Goal: Information Seeking & Learning: Learn about a topic

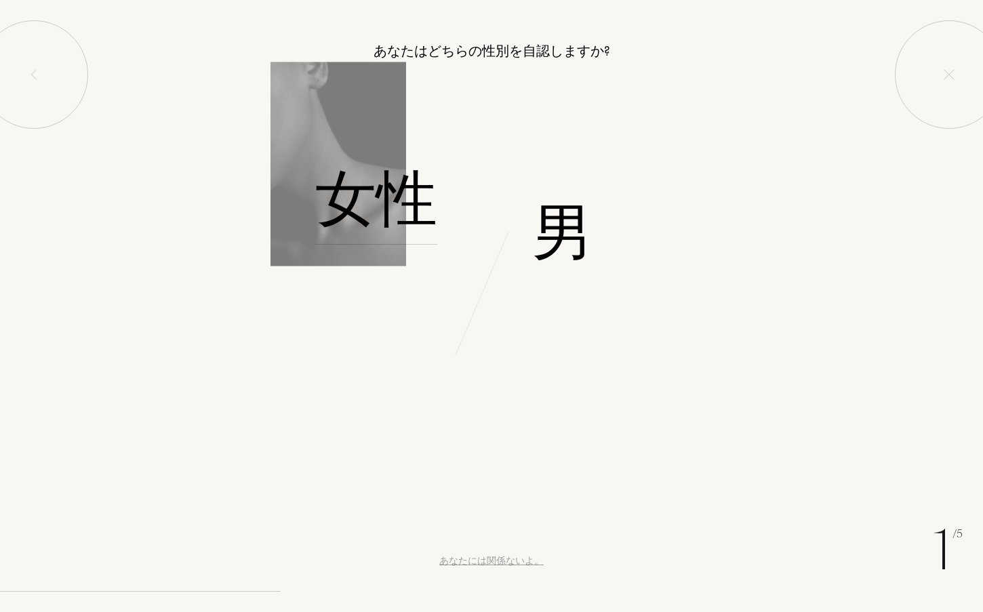
click at [401, 218] on font "女性" at bounding box center [376, 198] width 122 height 85
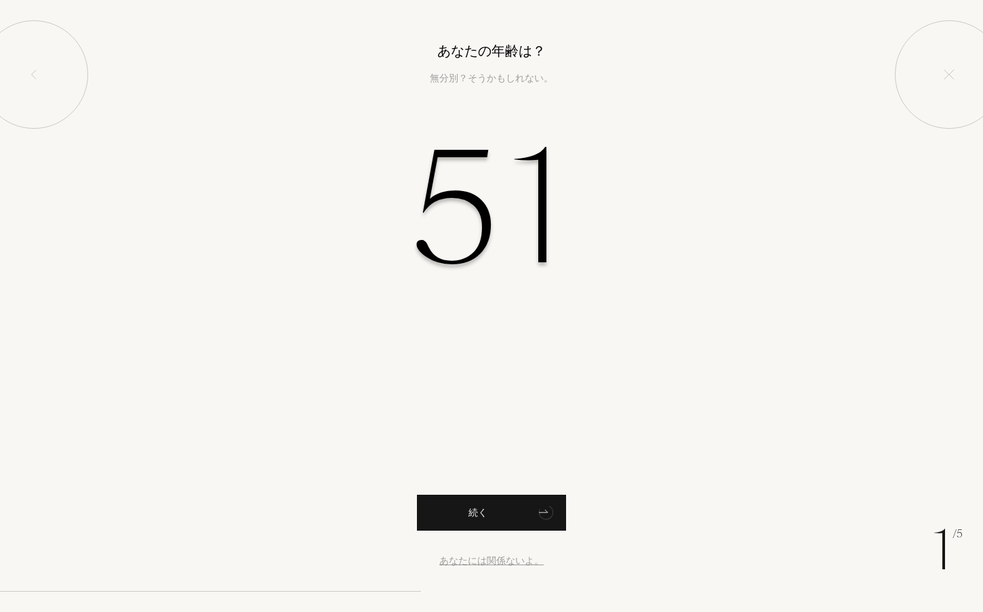
type input "51"
click at [475, 527] on div "続く" at bounding box center [491, 513] width 149 height 36
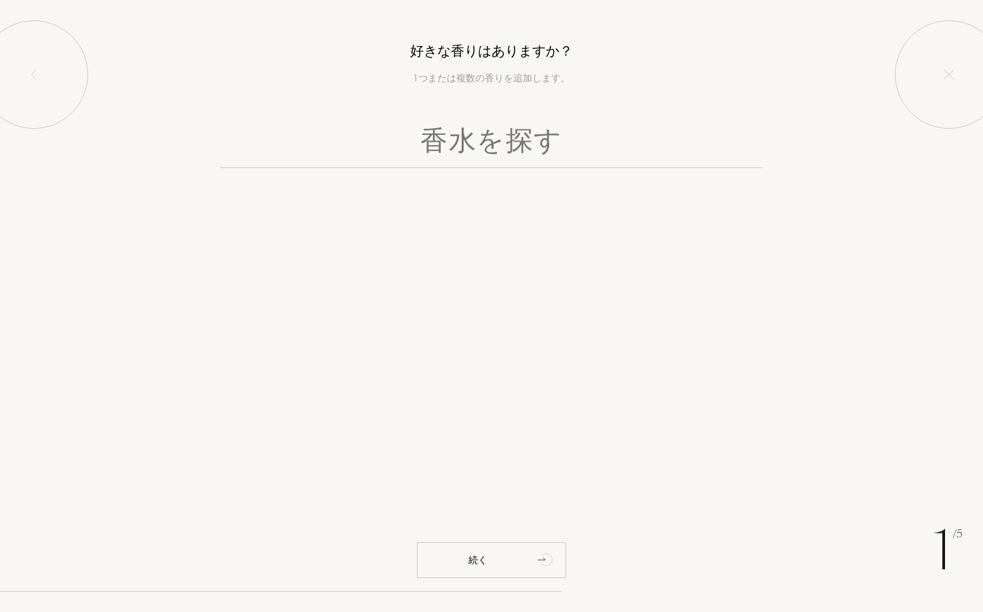
paste input "Volutes"
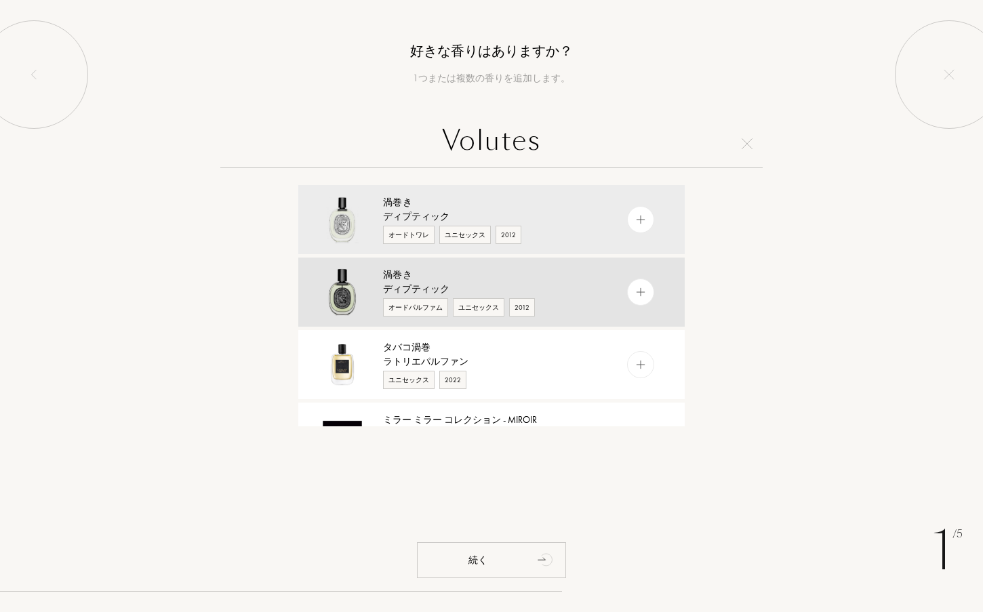
type input "Volutes"
click at [635, 294] on img at bounding box center [641, 292] width 13 height 13
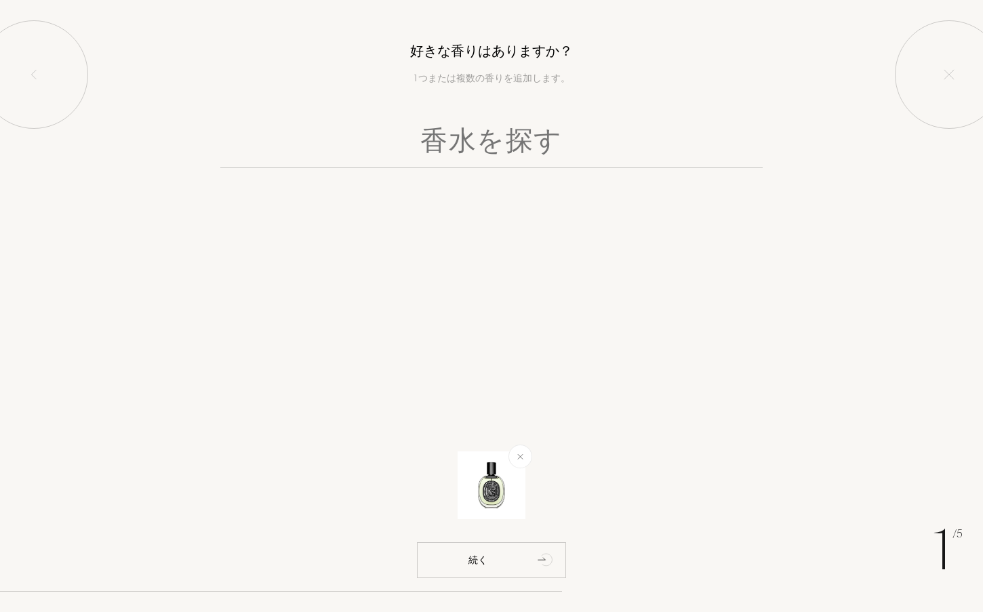
click at [469, 142] on input "text" at bounding box center [491, 143] width 542 height 49
type input "ＮＯＩＲ"
click at [548, 139] on input "ＮＯＩＲ" at bounding box center [491, 143] width 542 height 49
click at [532, 148] on input "ＮＯＩＲ" at bounding box center [491, 143] width 542 height 49
click at [599, 136] on input "ＮＯＩＲ" at bounding box center [491, 143] width 542 height 49
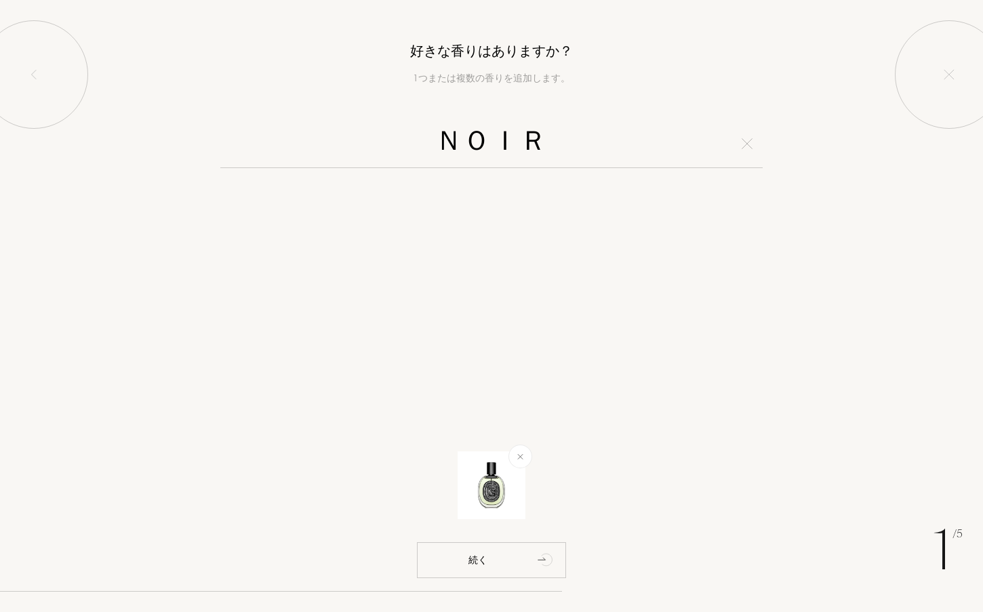
click at [748, 146] on img at bounding box center [747, 143] width 11 height 11
click at [523, 142] on input "text" at bounding box center [491, 143] width 542 height 49
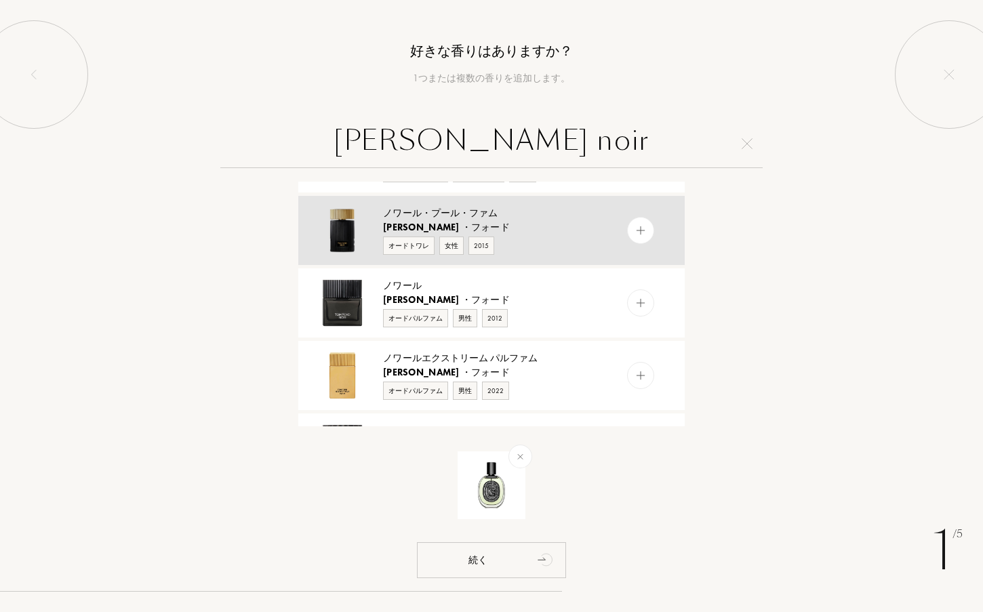
scroll to position [271, 0]
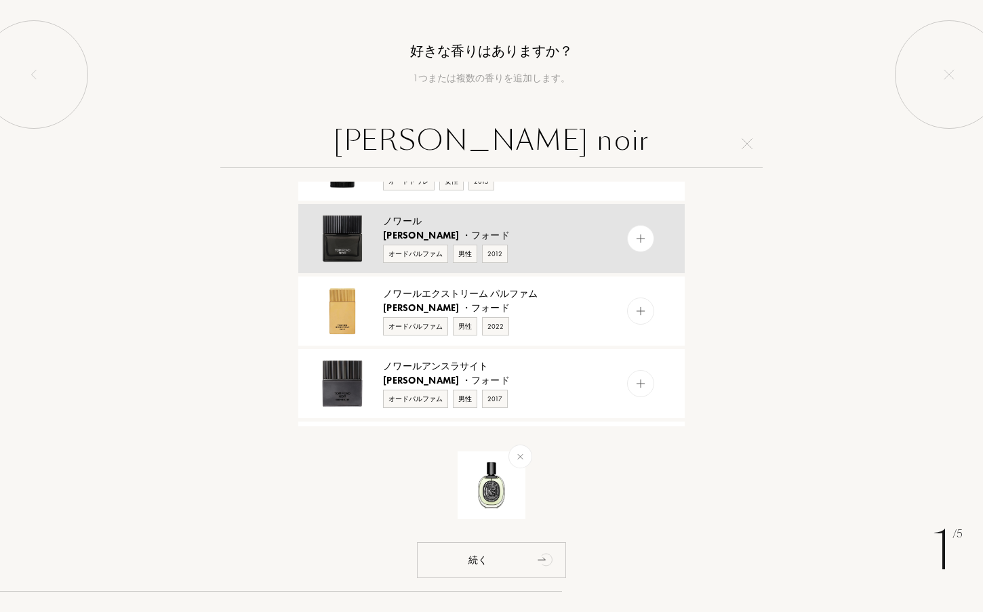
type input "tom ford noir"
click at [351, 245] on img at bounding box center [342, 238] width 47 height 47
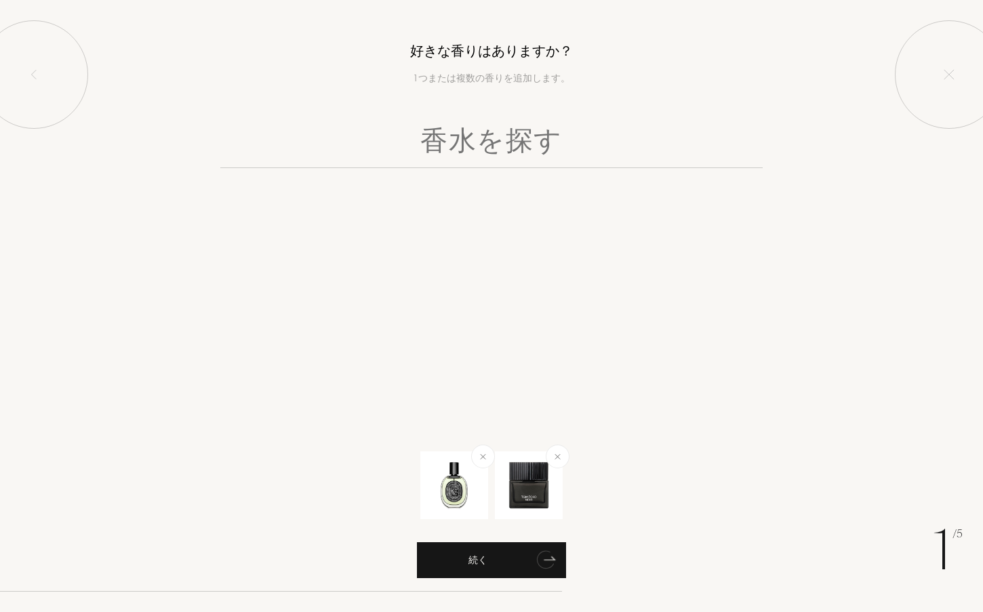
click at [498, 564] on div "続く" at bounding box center [491, 560] width 149 height 36
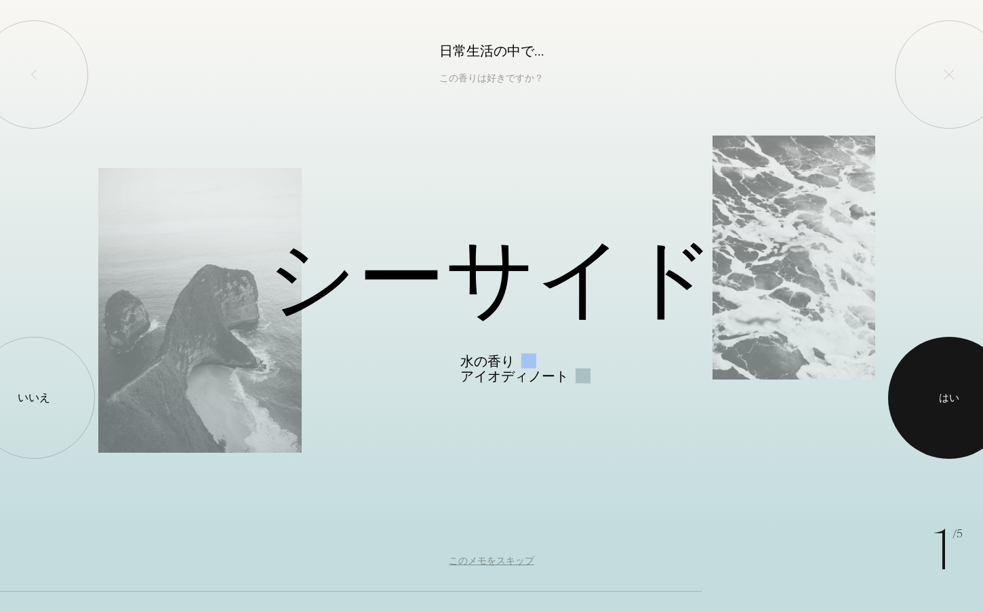
click at [946, 393] on font "はい" at bounding box center [949, 398] width 20 height 14
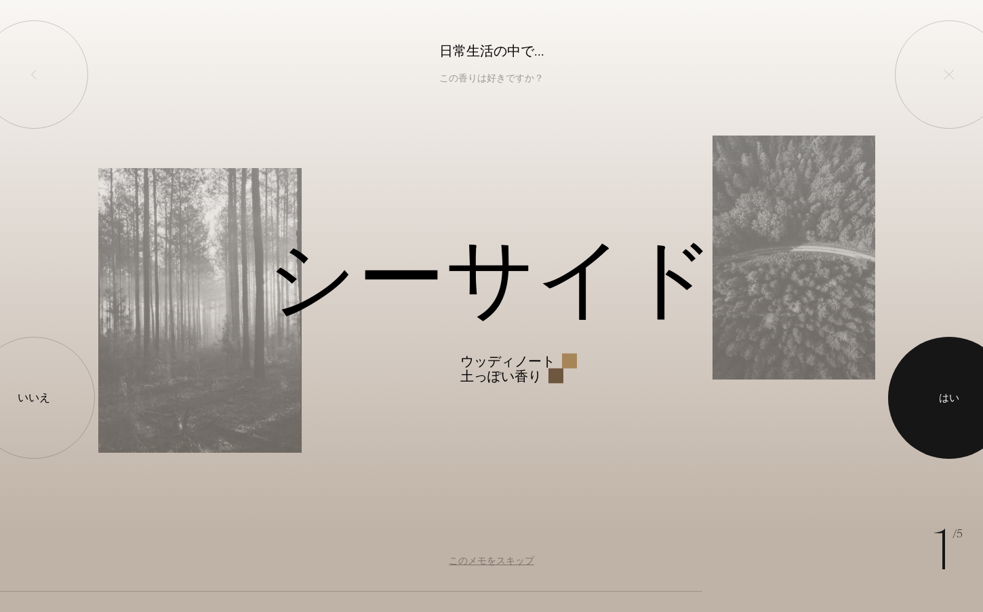
click at [946, 393] on font "はい" at bounding box center [949, 398] width 20 height 14
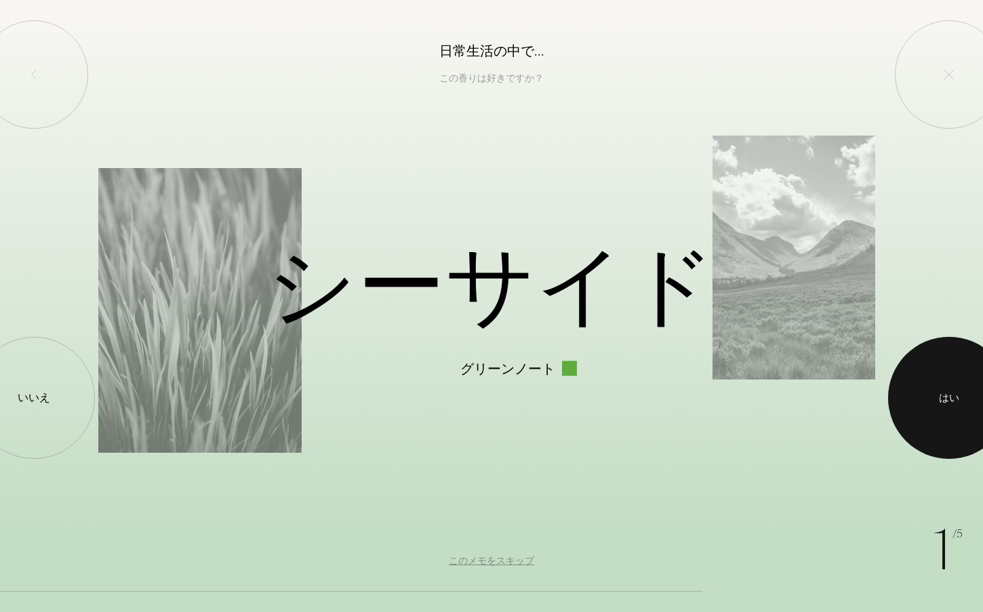
click at [946, 393] on font "はい" at bounding box center [949, 398] width 20 height 14
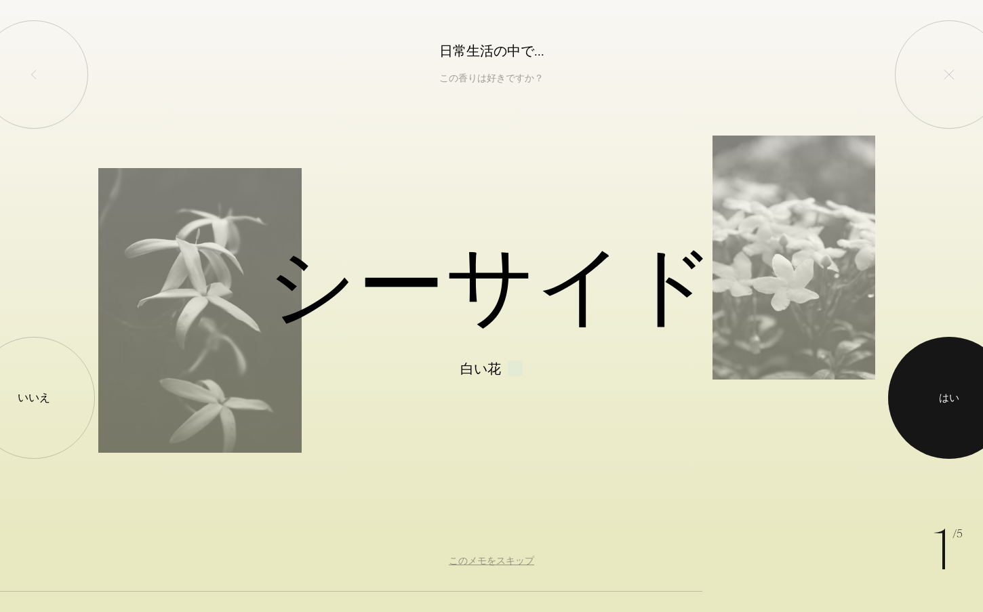
click at [924, 390] on div at bounding box center [949, 398] width 122 height 122
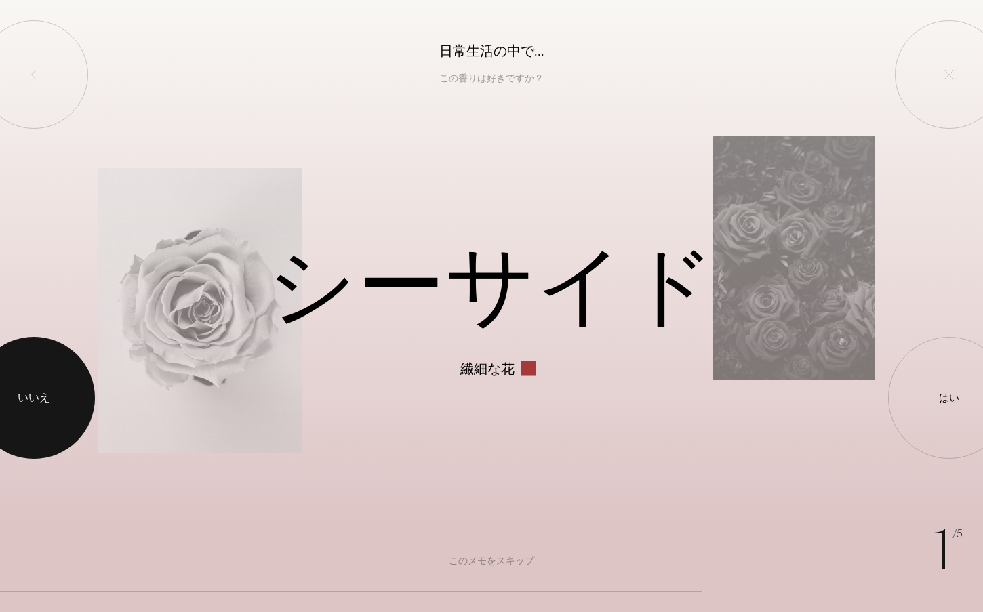
click at [28, 387] on div at bounding box center [34, 398] width 122 height 122
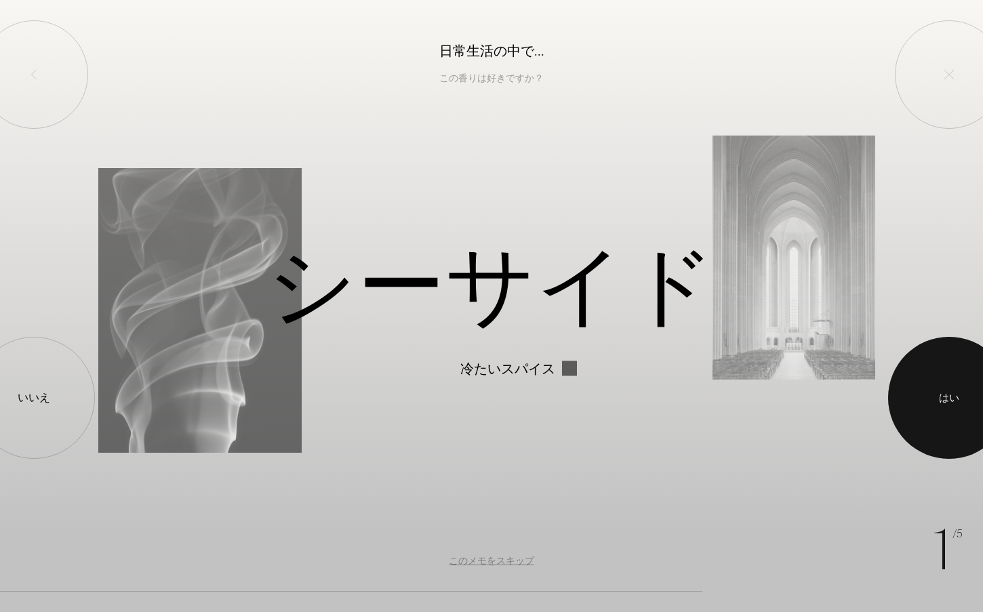
click at [958, 410] on div at bounding box center [949, 398] width 122 height 122
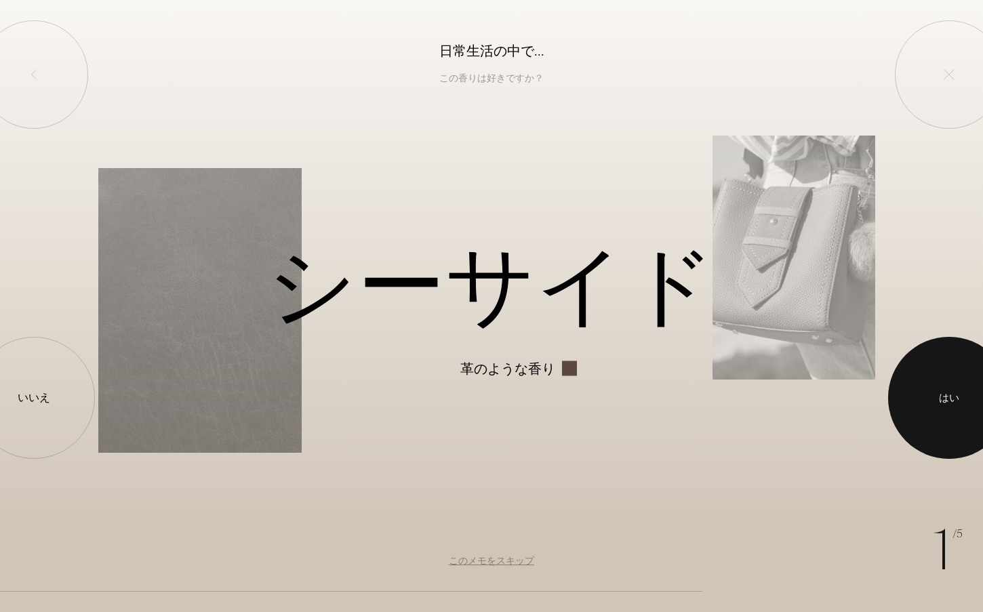
click at [953, 408] on div at bounding box center [949, 398] width 122 height 122
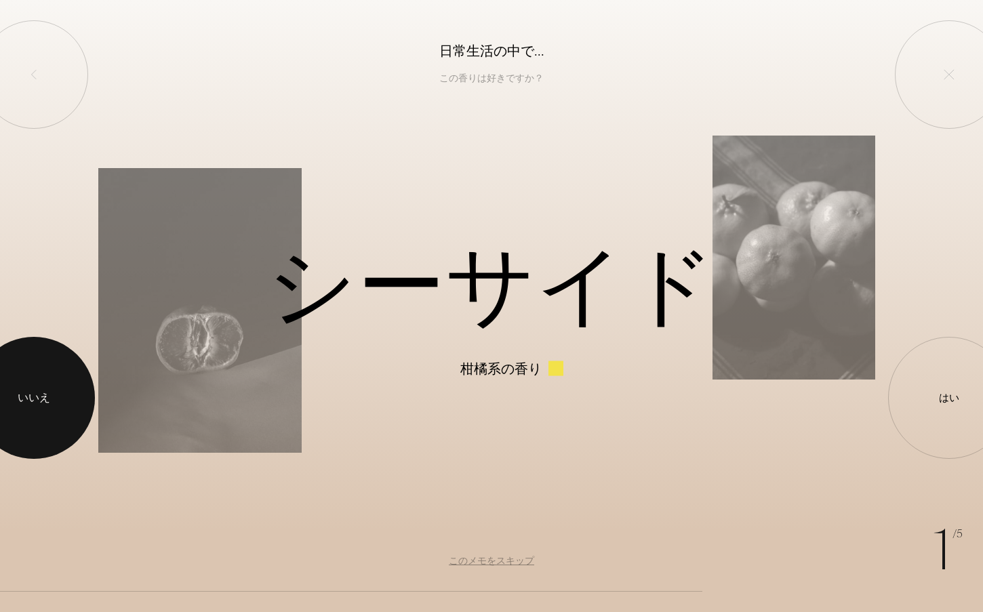
drag, startPoint x: 12, startPoint y: 374, endPoint x: 18, endPoint y: 376, distance: 7.1
click at [12, 374] on div at bounding box center [34, 398] width 122 height 122
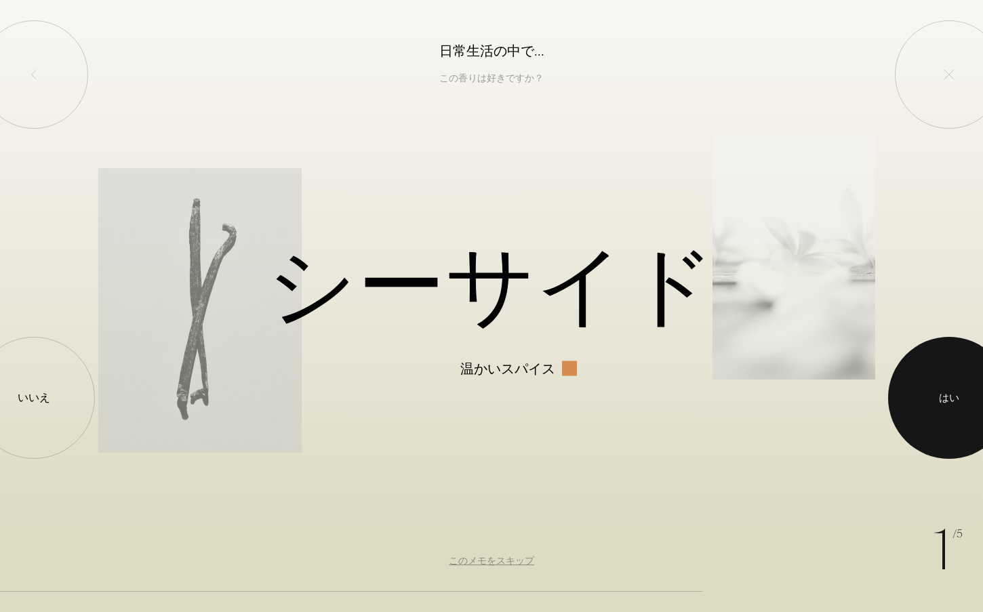
click at [934, 387] on div at bounding box center [949, 398] width 122 height 122
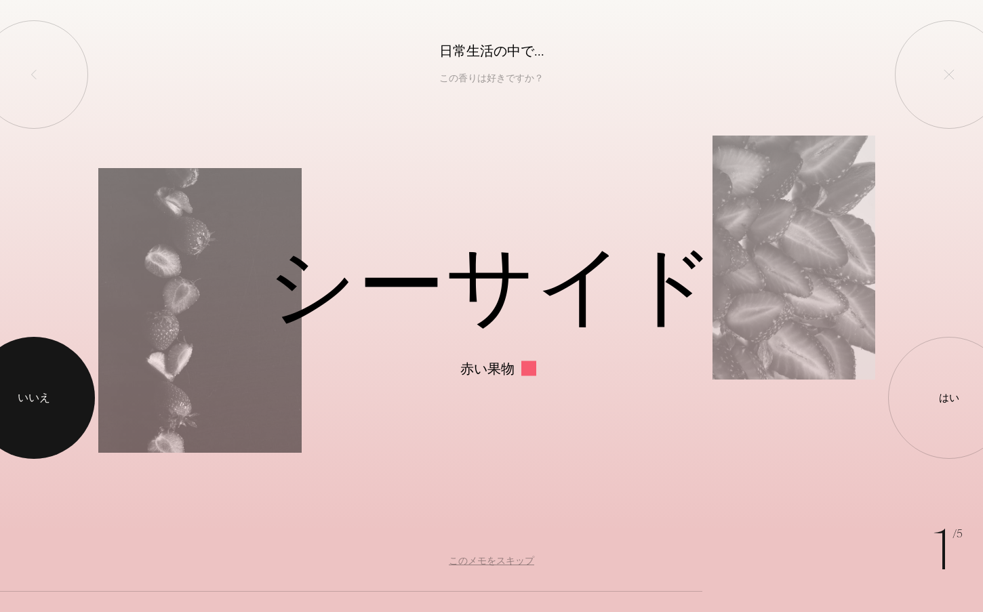
click at [45, 374] on div at bounding box center [34, 398] width 122 height 122
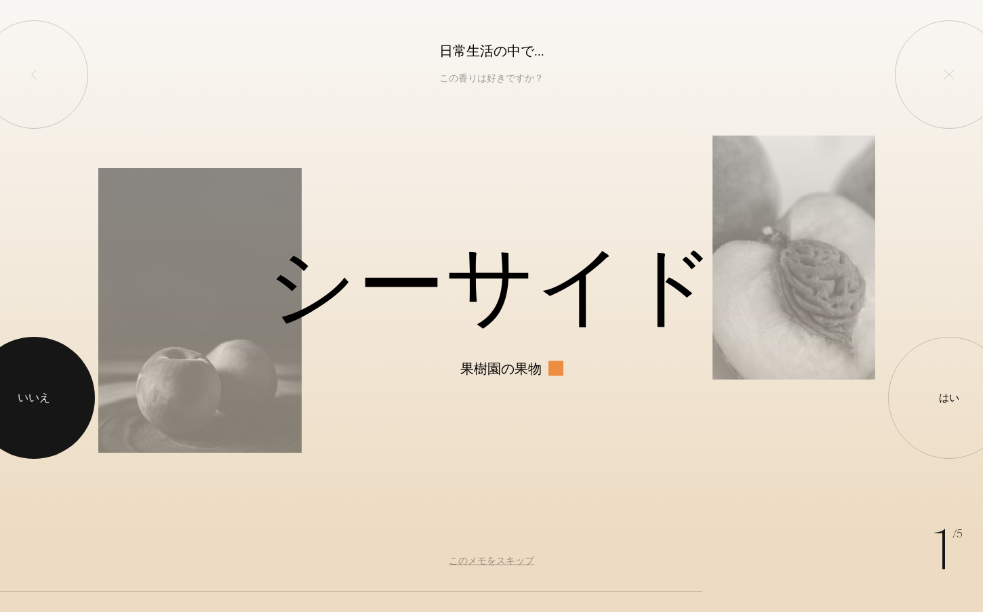
click at [45, 374] on div at bounding box center [34, 398] width 122 height 122
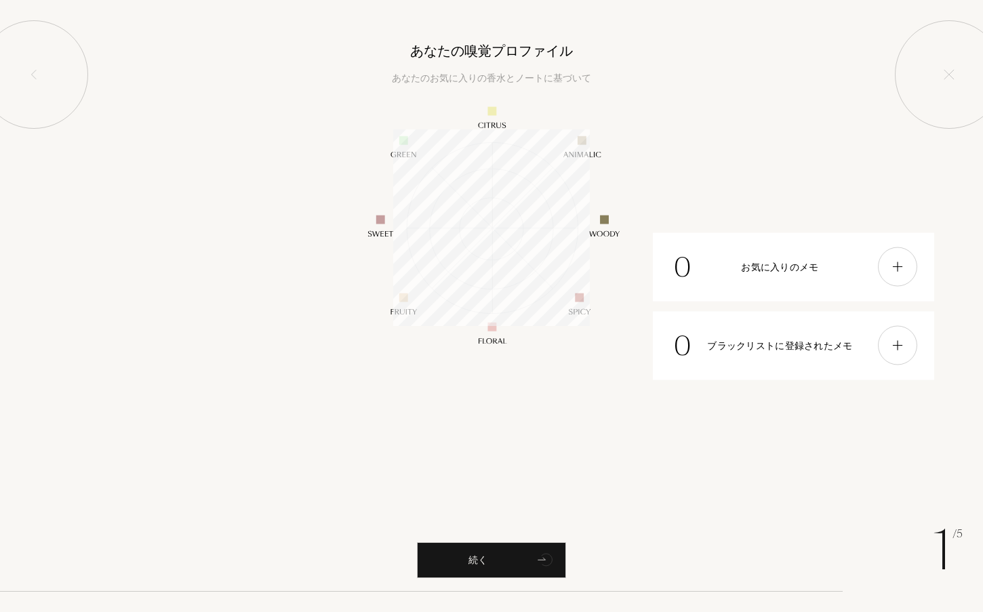
scroll to position [197, 197]
click at [481, 563] on font "続く" at bounding box center [478, 560] width 19 height 12
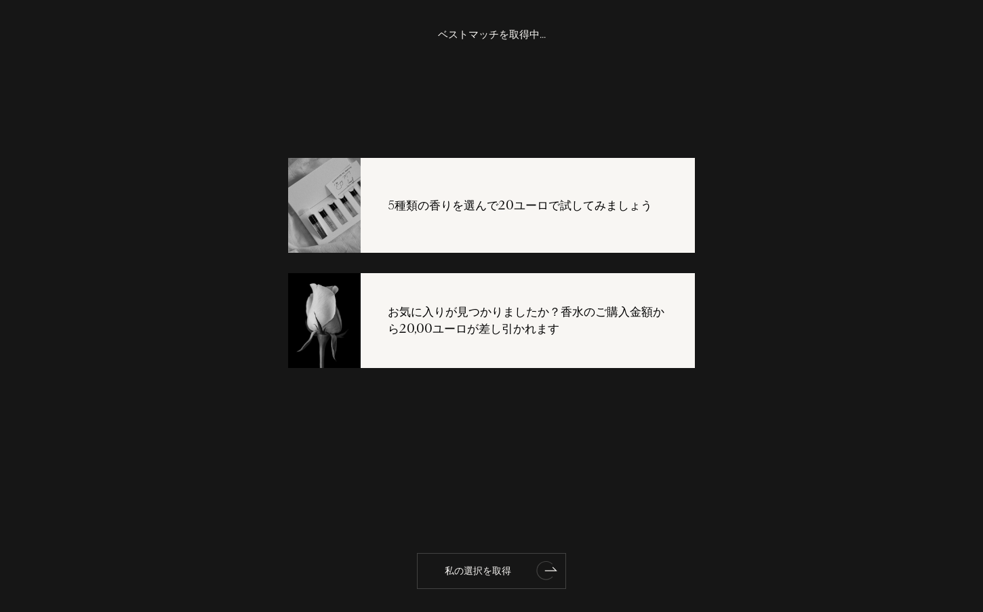
click at [485, 574] on font "私の選択を取得" at bounding box center [478, 571] width 66 height 12
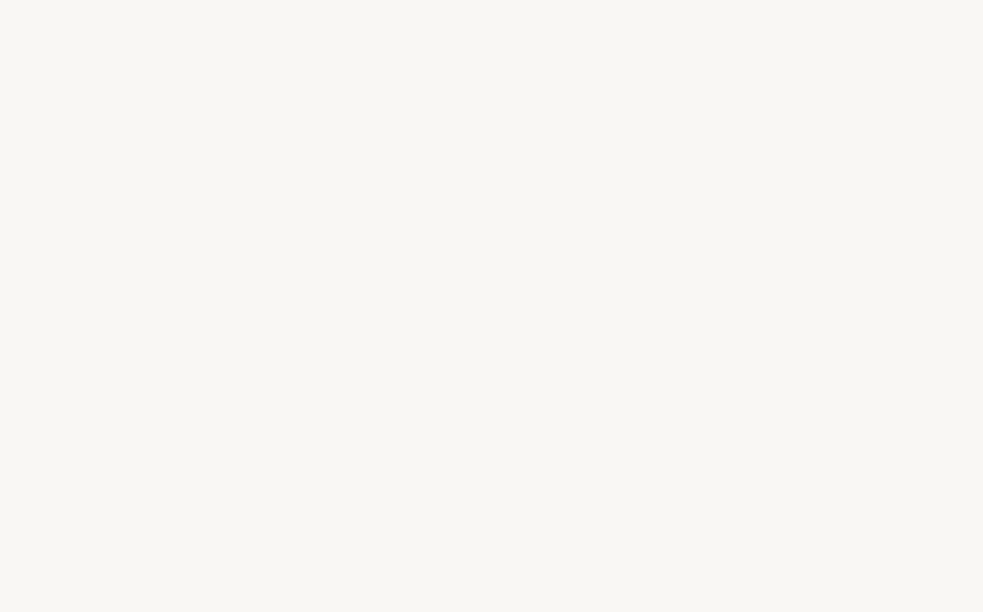
select select "FR"
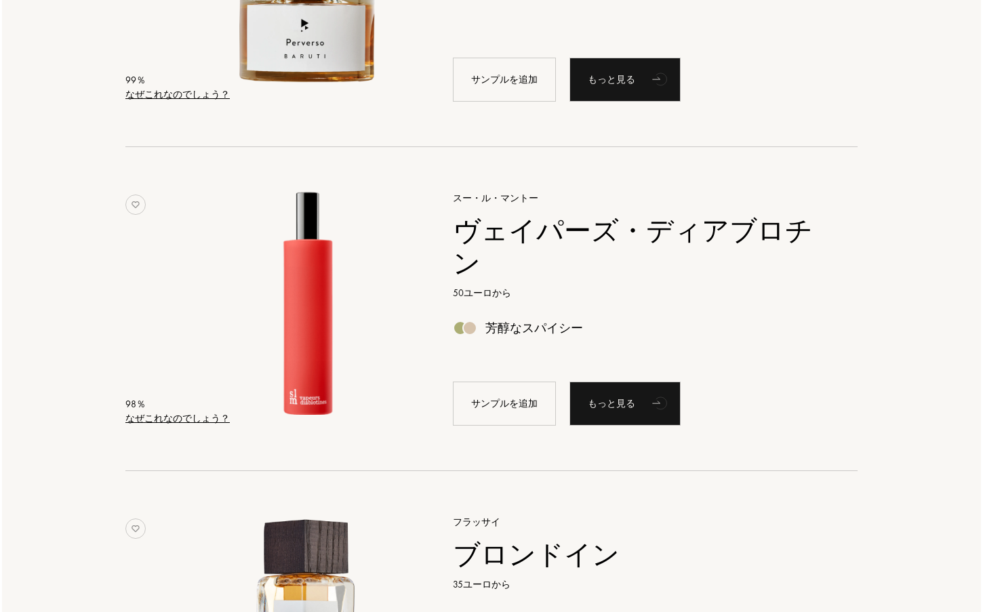
scroll to position [271, 0]
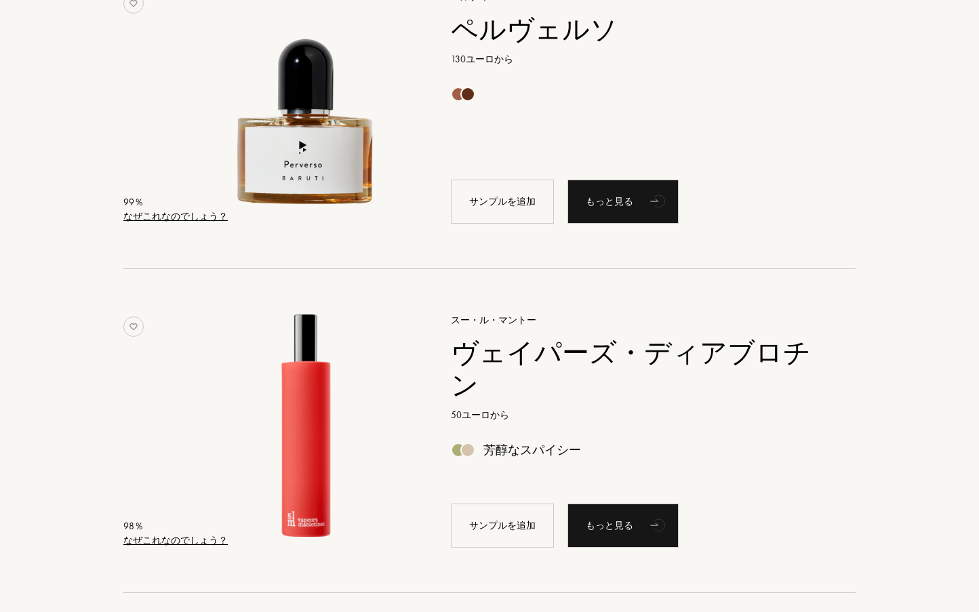
click at [151, 214] on font "なぜこれなのでしょう？" at bounding box center [175, 216] width 104 height 12
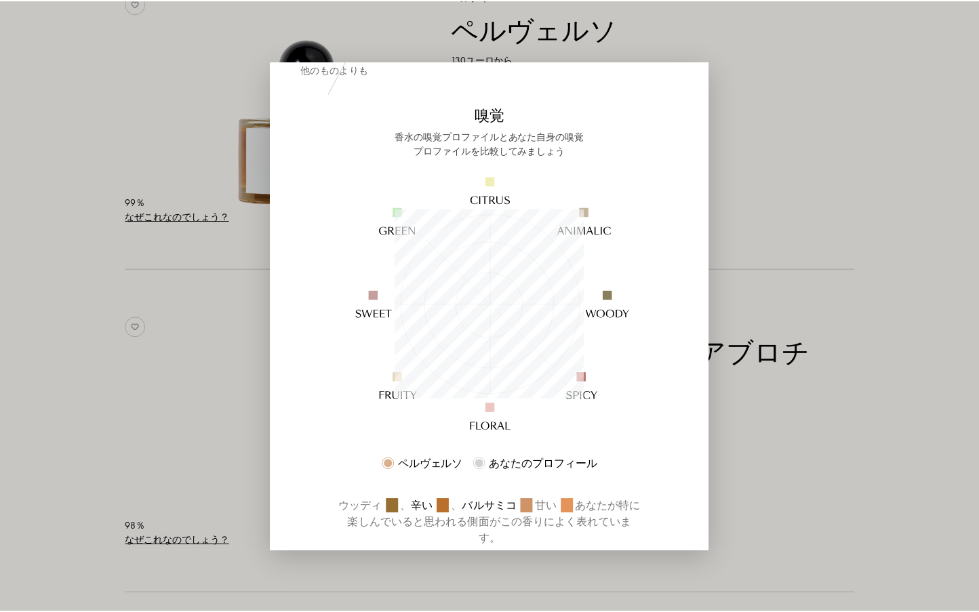
scroll to position [68, 0]
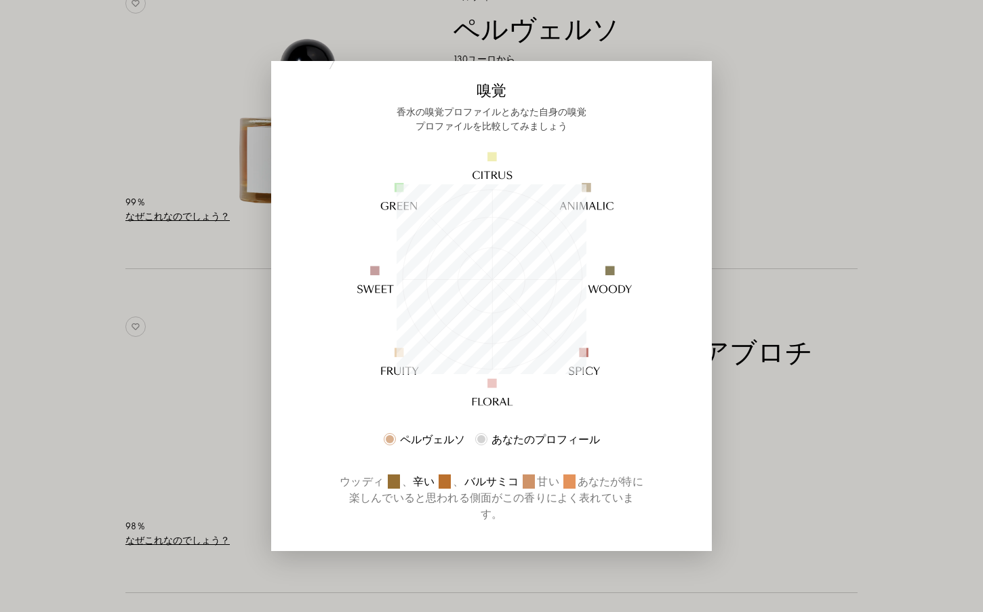
click at [60, 333] on div at bounding box center [491, 306] width 983 height 612
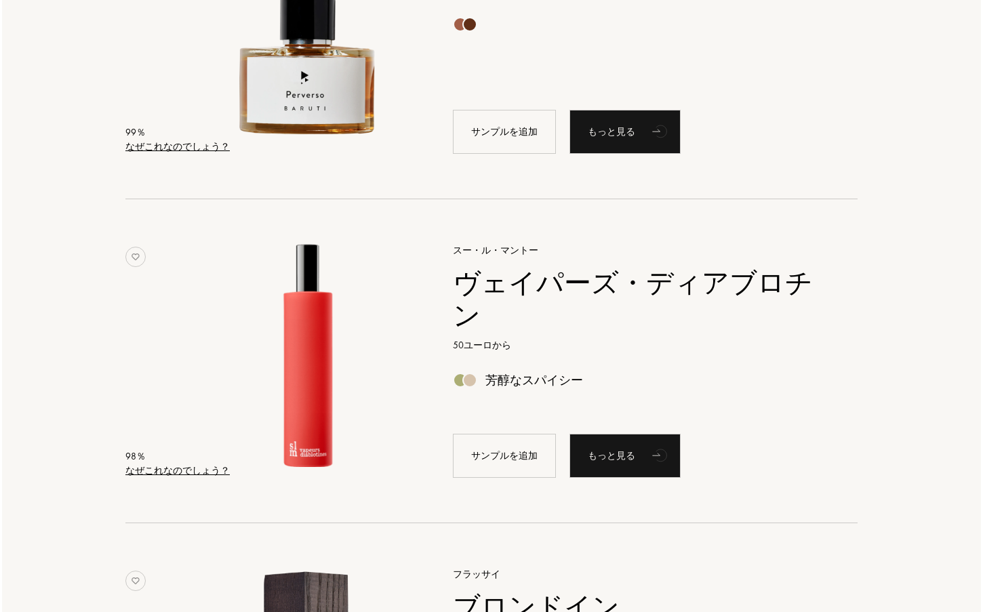
scroll to position [407, 0]
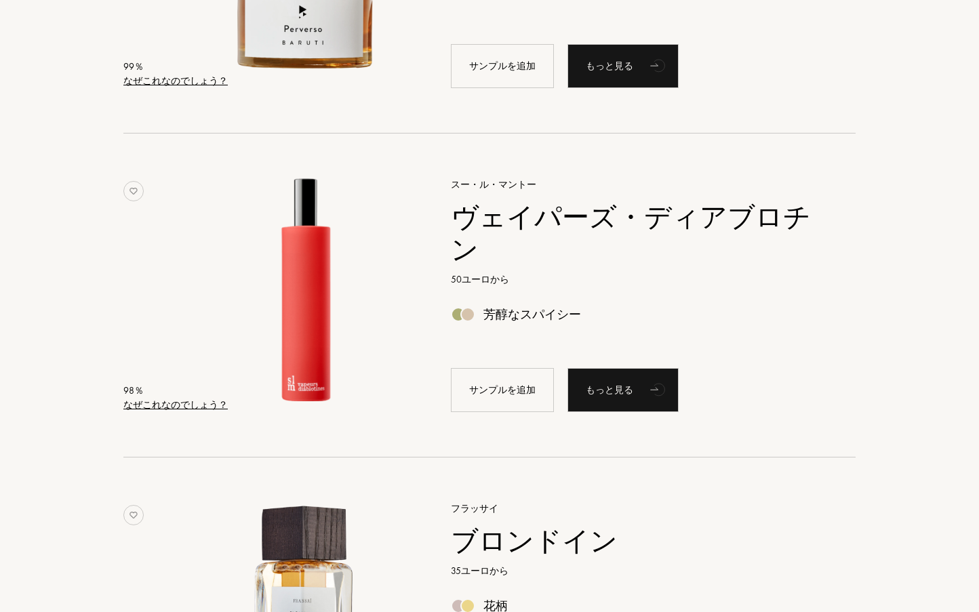
click at [182, 402] on font "なぜこれなのでしょう？" at bounding box center [175, 405] width 104 height 12
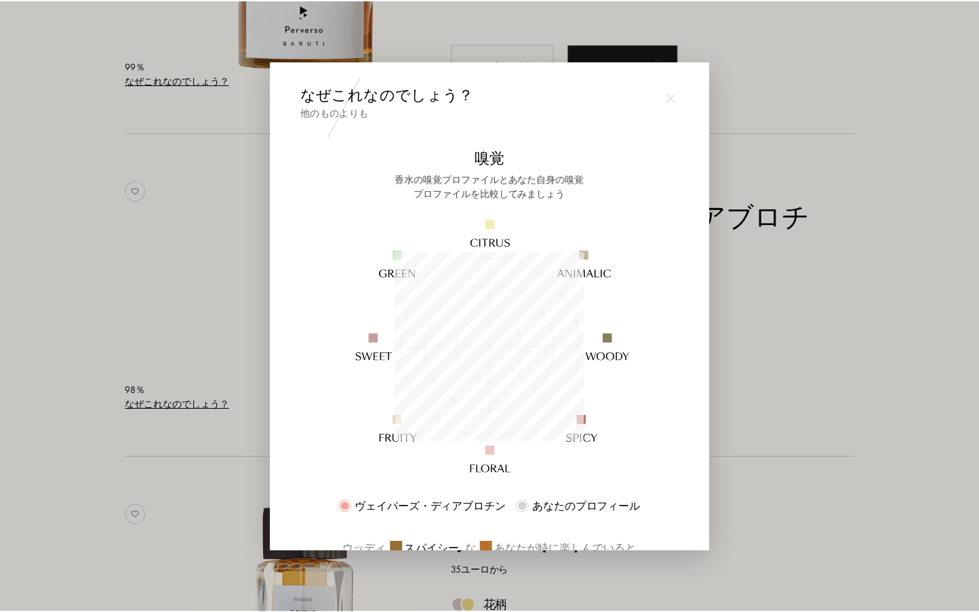
scroll to position [190, 190]
click at [64, 416] on div at bounding box center [491, 306] width 983 height 612
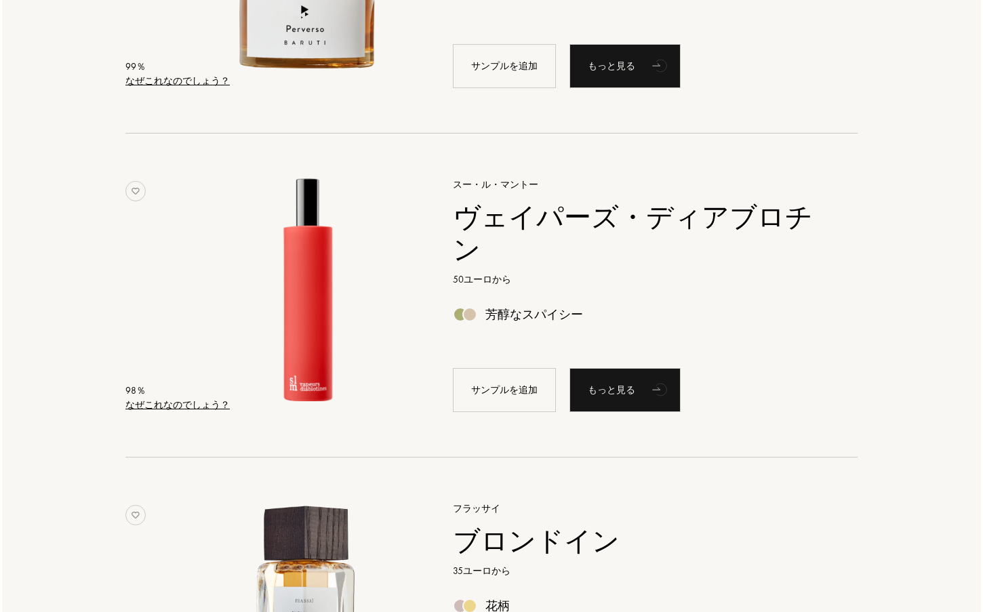
scroll to position [678, 0]
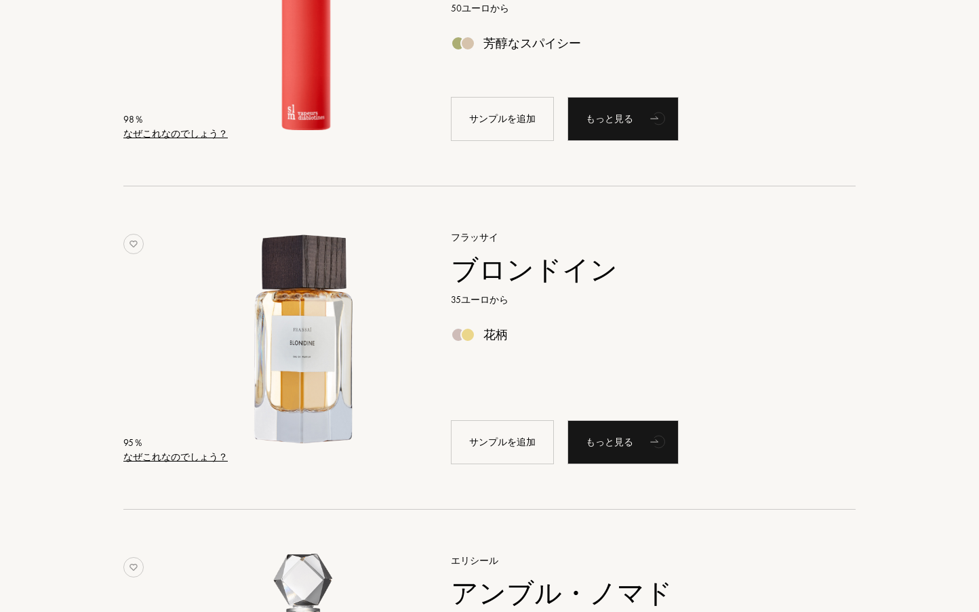
click at [173, 460] on font "なぜこれなのでしょう？" at bounding box center [175, 457] width 104 height 12
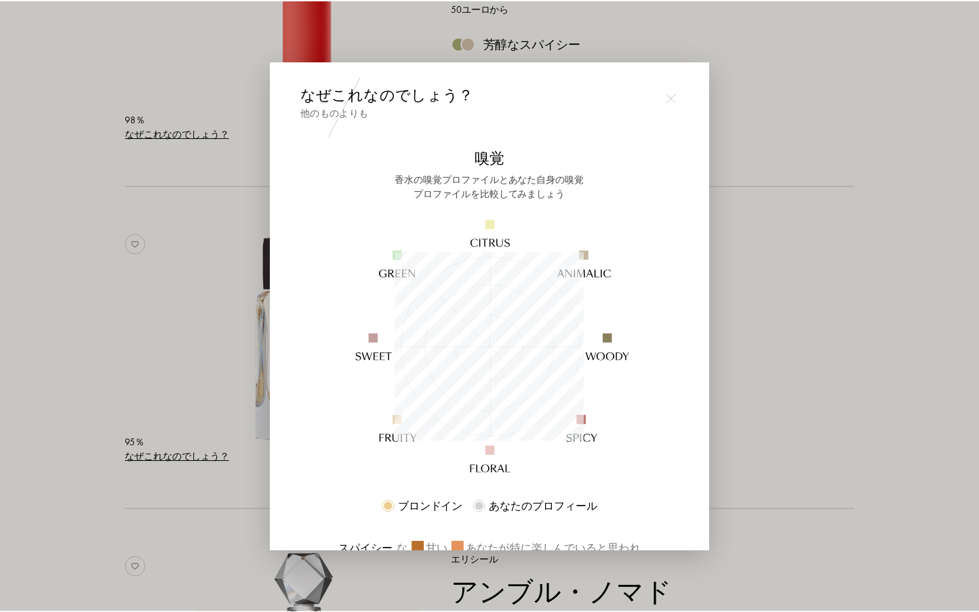
scroll to position [190, 190]
click at [91, 456] on div at bounding box center [491, 306] width 983 height 612
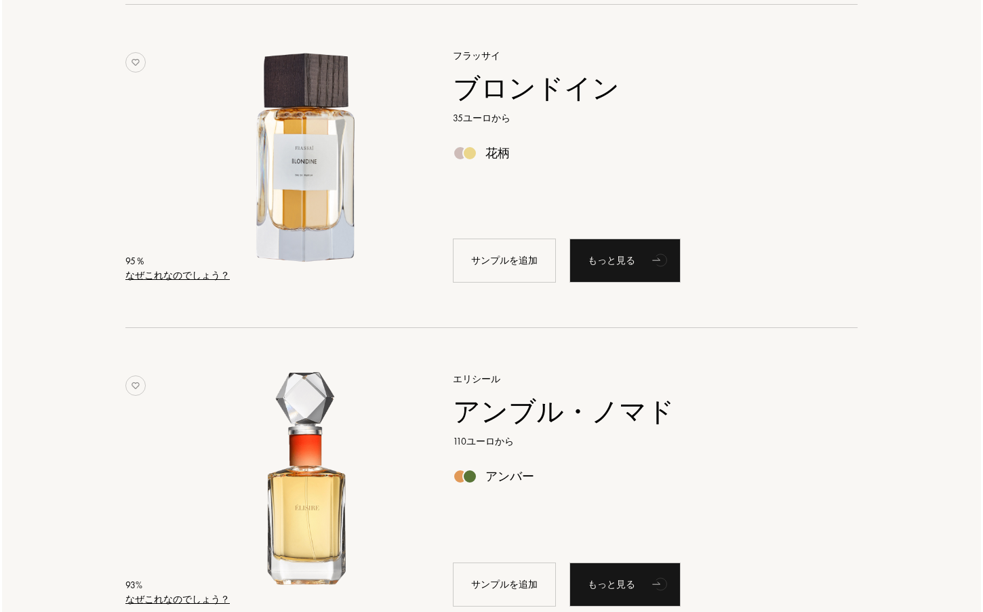
scroll to position [1017, 0]
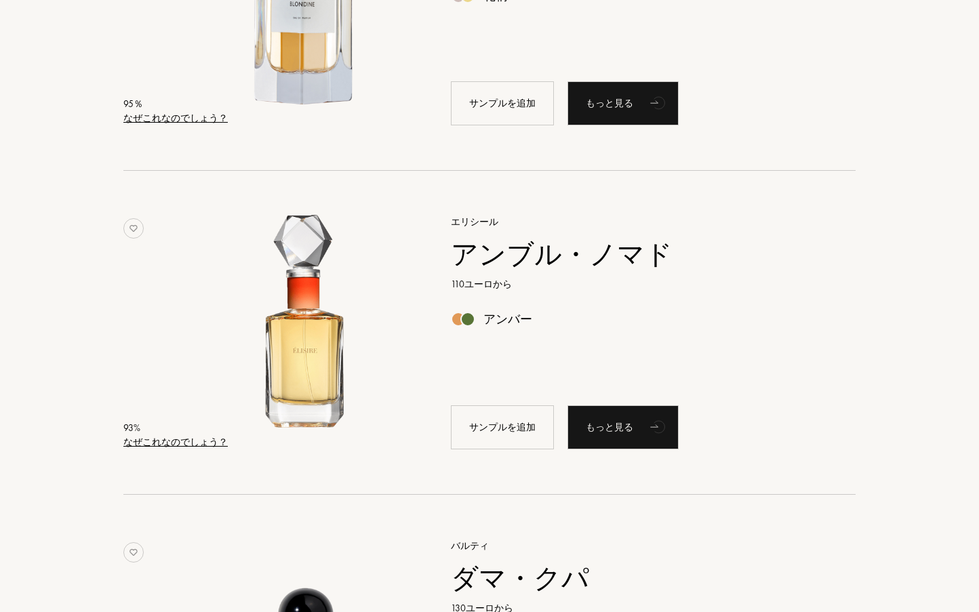
click at [161, 442] on font "なぜこれなのでしょう？" at bounding box center [175, 442] width 104 height 12
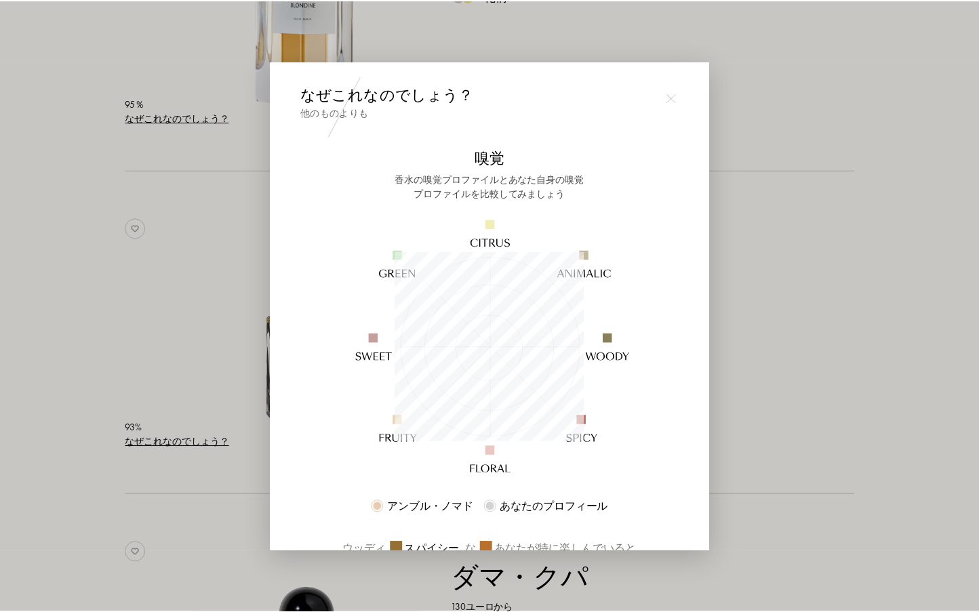
scroll to position [190, 190]
click at [106, 441] on div at bounding box center [491, 306] width 983 height 612
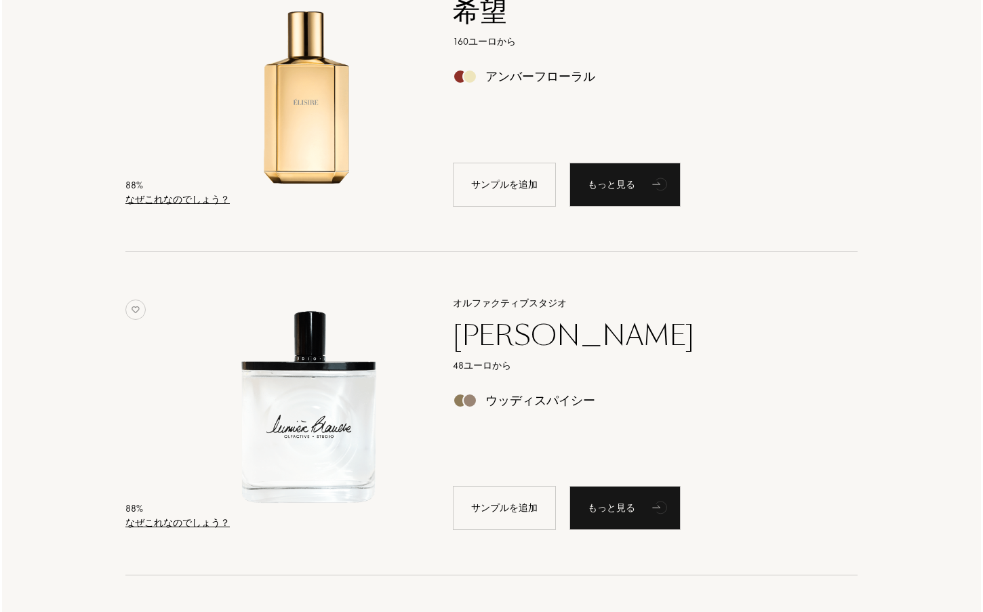
scroll to position [2577, 0]
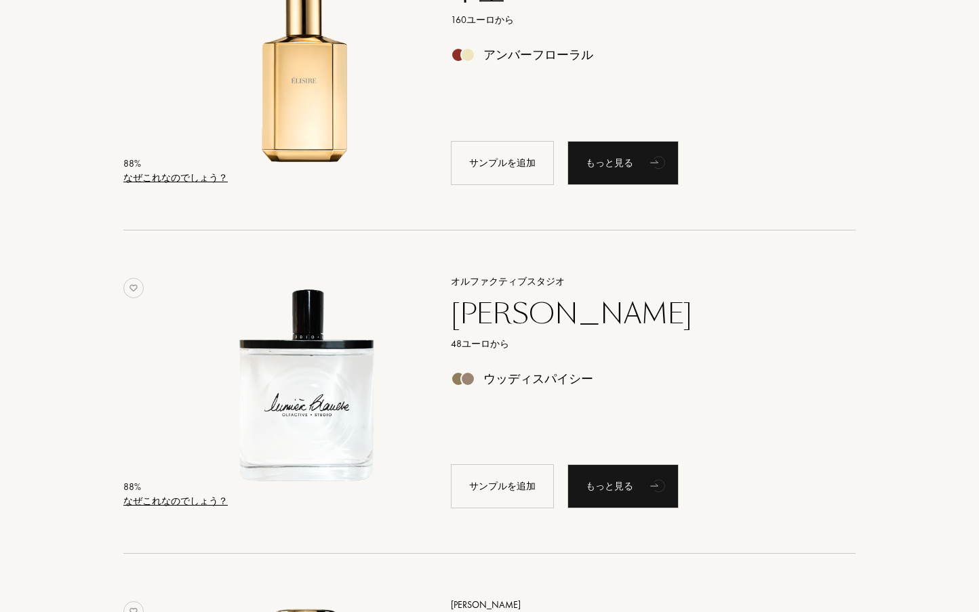
click at [171, 504] on font "なぜこれなのでしょう？" at bounding box center [175, 501] width 104 height 12
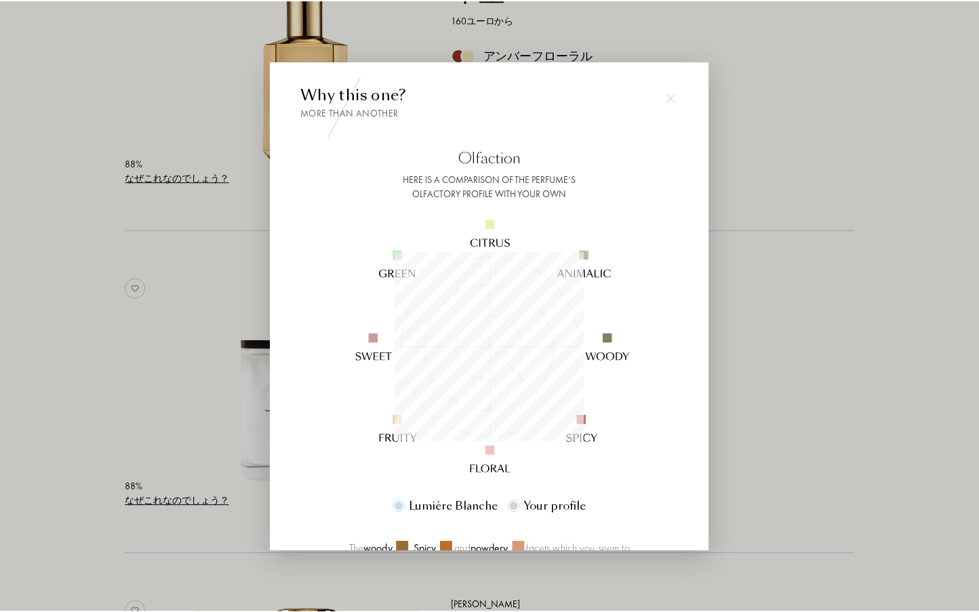
scroll to position [190, 190]
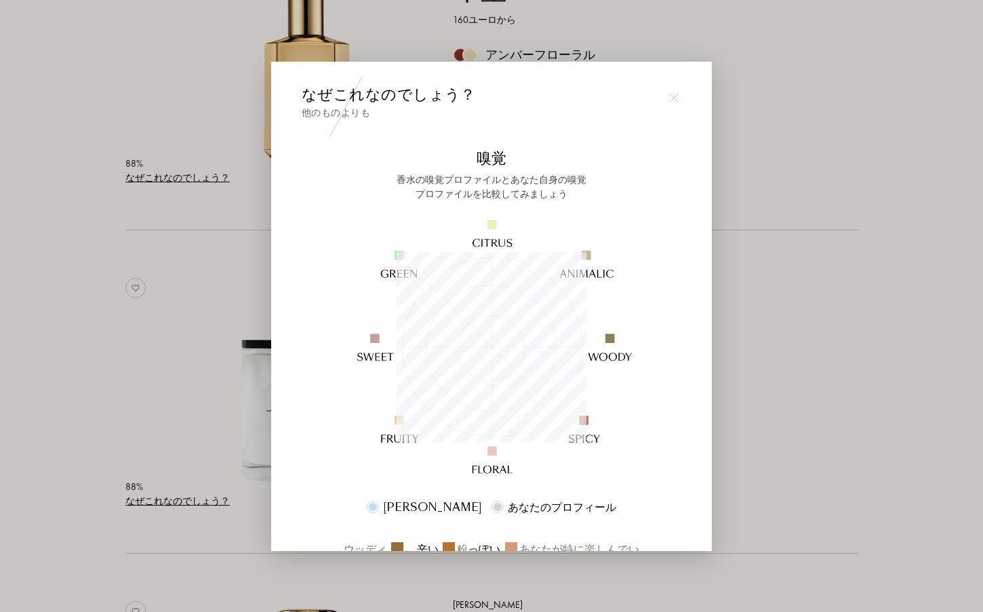
click at [94, 435] on div at bounding box center [491, 306] width 983 height 612
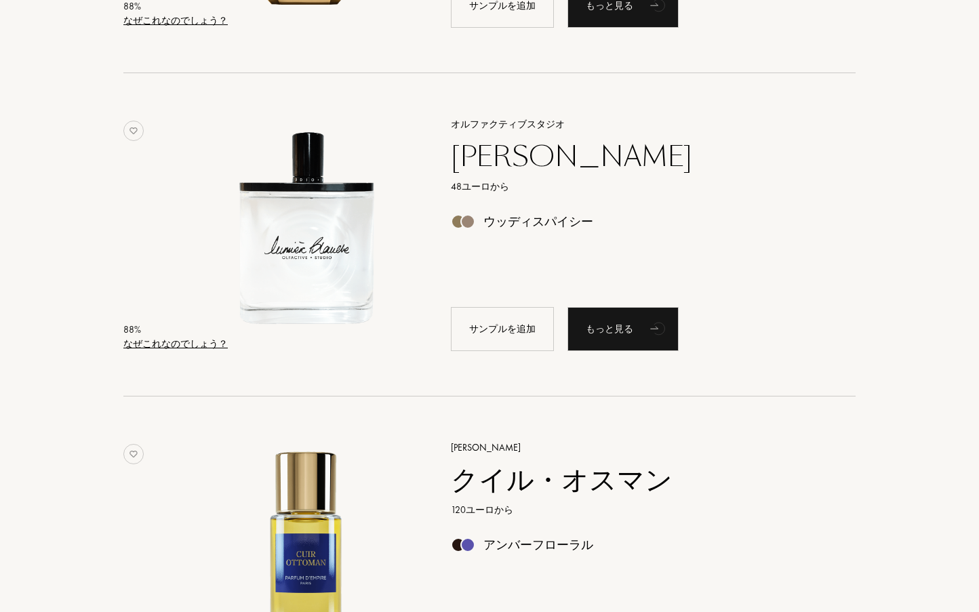
scroll to position [2712, 0]
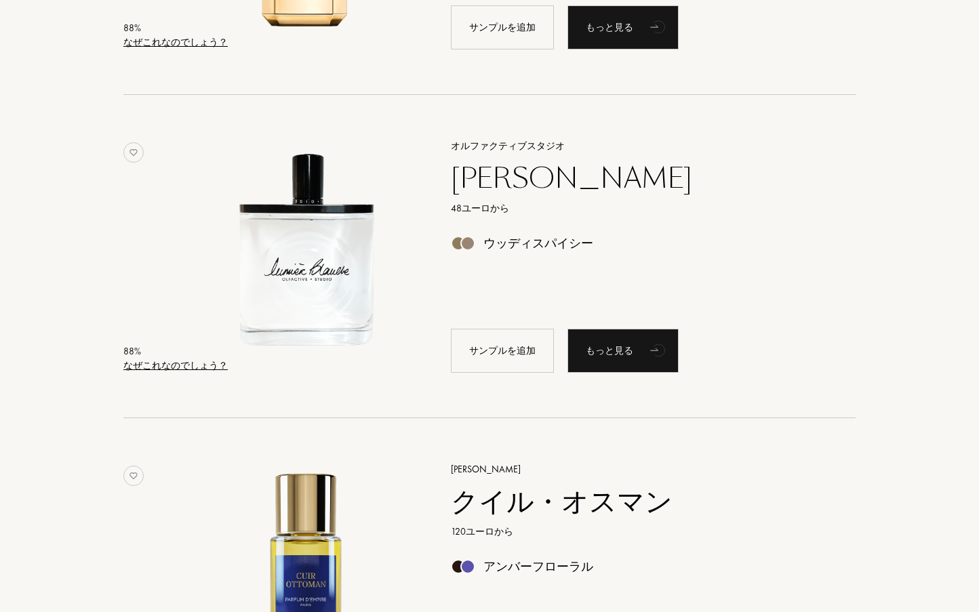
click at [423, 201] on div at bounding box center [311, 255] width 237 height 266
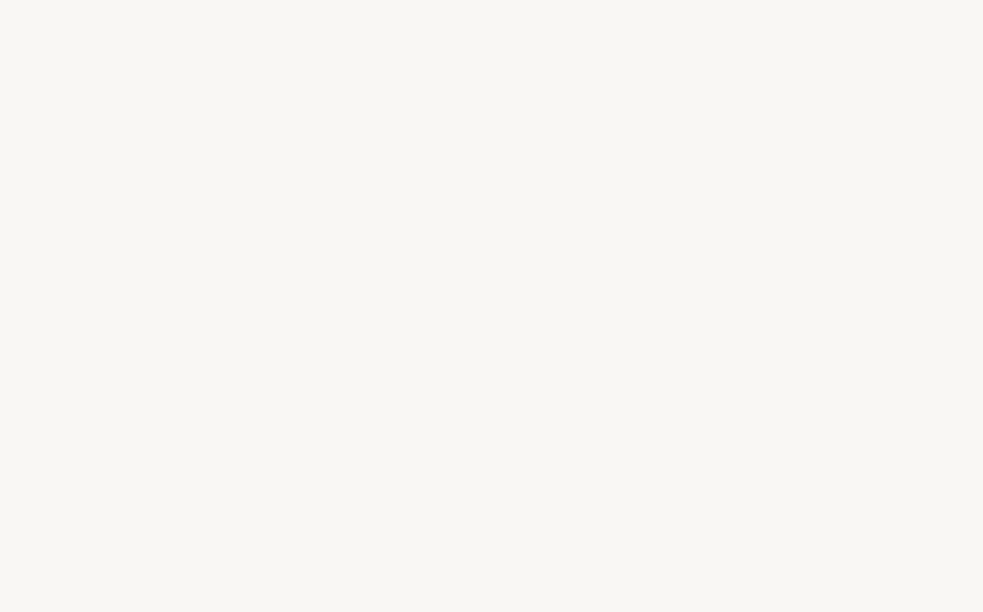
select select "FR"
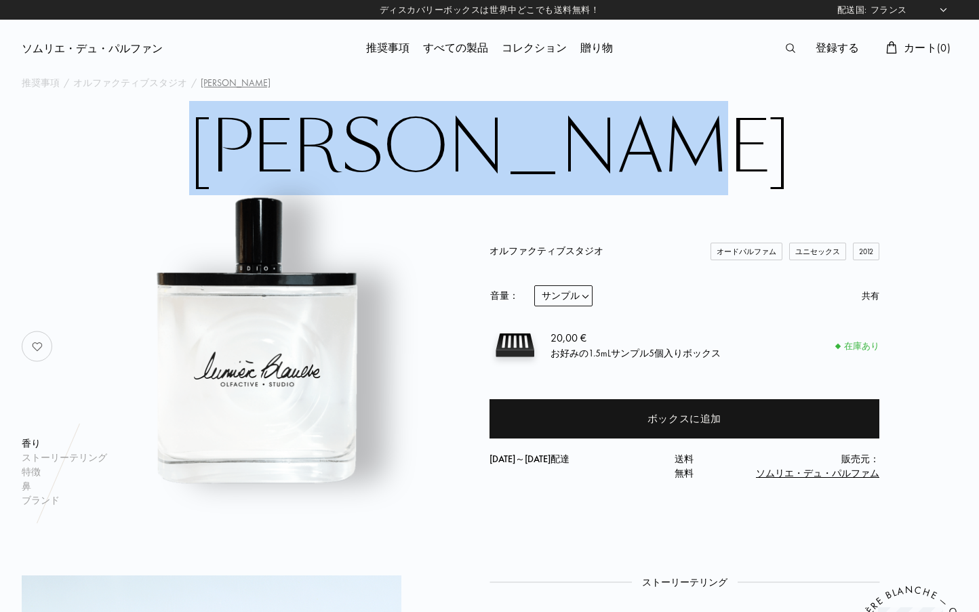
drag, startPoint x: 132, startPoint y: 144, endPoint x: 499, endPoint y: 255, distance: 384.0
click at [499, 255] on div "[PERSON_NAME] 香り ストーリーテリング 特徴 鼻 ブランド オルファクティブスタジオ オードパルファム ユニセックス [DATE] 音量： サン…" at bounding box center [489, 309] width 976 height 397
